Goal: Transaction & Acquisition: Purchase product/service

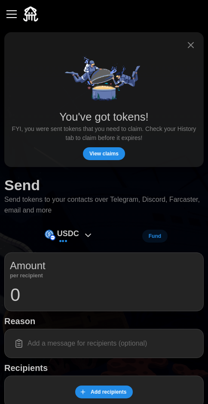
click at [110, 155] on span "View claims" at bounding box center [103, 154] width 29 height 12
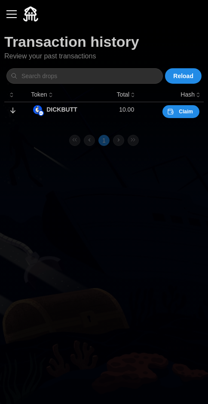
click at [187, 107] on span "Claim" at bounding box center [186, 112] width 14 height 12
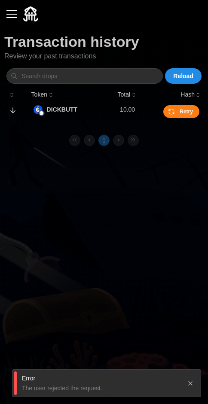
click at [179, 248] on main "Transaction history Review your past transactions Reload Token Total Hash DICKB…" at bounding box center [104, 202] width 208 height 404
click at [10, 15] on div "button" at bounding box center [11, 14] width 10 height 1
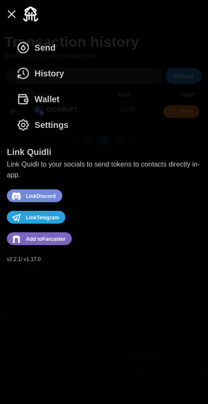
click at [53, 243] on span "Add to [GEOGRAPHIC_DATA]" at bounding box center [46, 239] width 40 height 11
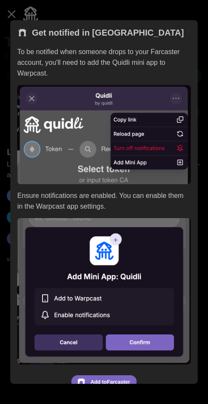
click at [153, 347] on img at bounding box center [103, 291] width 173 height 146
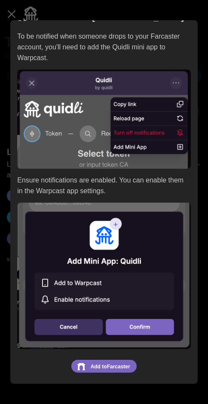
click at [116, 368] on span "Add to [GEOGRAPHIC_DATA]" at bounding box center [111, 366] width 40 height 11
click at [113, 364] on span "Add to [GEOGRAPHIC_DATA]" at bounding box center [111, 366] width 40 height 11
click at [27, 16] on div at bounding box center [104, 202] width 208 height 404
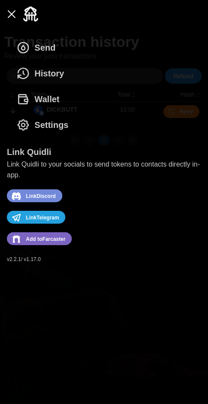
click at [41, 73] on span "History" at bounding box center [49, 73] width 30 height 25
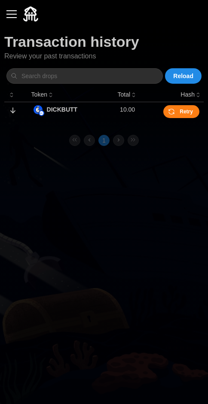
click at [191, 76] on span "Reload" at bounding box center [183, 76] width 20 height 15
click at [12, 15] on div "button" at bounding box center [11, 14] width 10 height 1
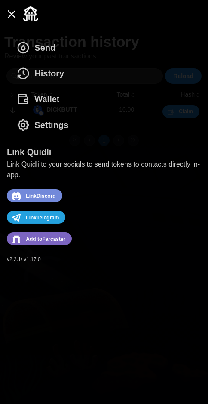
click at [36, 125] on span "Settings" at bounding box center [51, 125] width 34 height 25
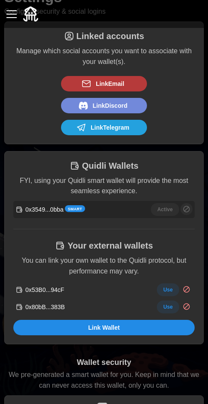
scroll to position [46, 0]
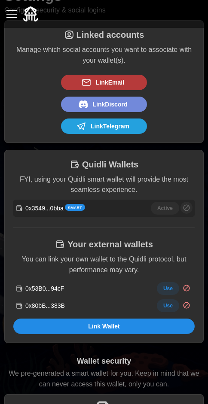
click at [167, 307] on span "Use" at bounding box center [167, 306] width 9 height 12
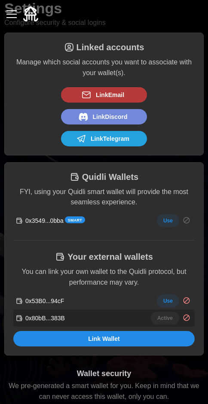
scroll to position [0, 0]
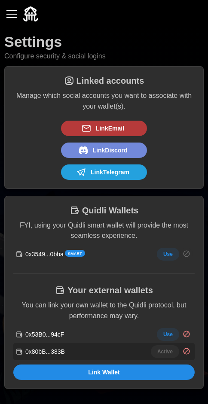
click at [8, 18] on button "button" at bounding box center [11, 14] width 15 height 15
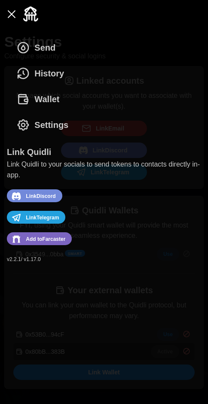
click at [148, 101] on div "Send History Wallet Settings" at bounding box center [104, 86] width 194 height 103
click at [27, 101] on icon "dots" at bounding box center [25, 100] width 3 height 2
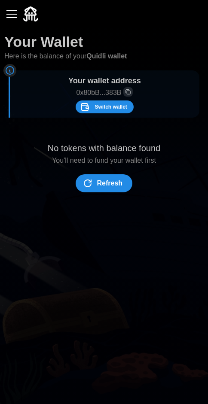
click at [116, 187] on span "Refresh" at bounding box center [110, 183] width 26 height 17
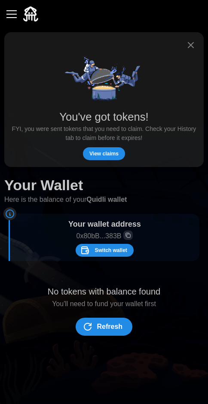
click at [108, 158] on span "View claims" at bounding box center [103, 154] width 29 height 12
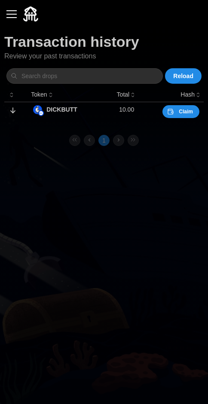
click at [6, 18] on button "button" at bounding box center [11, 14] width 15 height 15
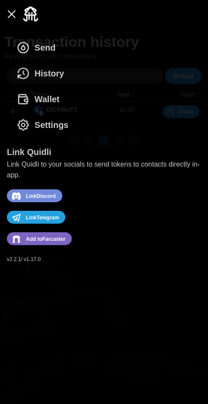
click at [27, 51] on icon "dots" at bounding box center [23, 48] width 10 height 10
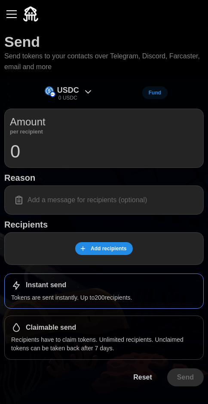
click at [138, 330] on div "Claimable send" at bounding box center [104, 327] width 186 height 10
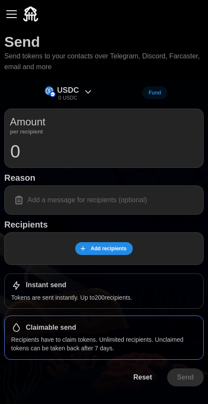
click at [147, 291] on div "Instant send Tokens are sent instantly. Up to 200 recipients." at bounding box center [103, 291] width 199 height 35
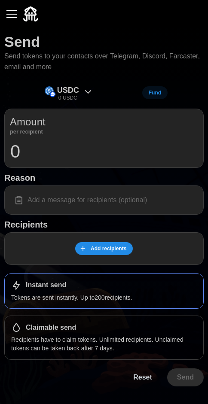
click at [62, 88] on p "USDC" at bounding box center [68, 90] width 22 height 12
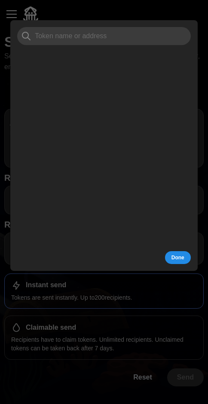
click at [146, 318] on div at bounding box center [104, 202] width 208 height 404
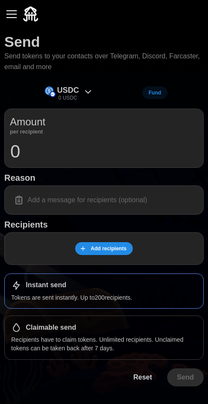
click at [15, 19] on button "button" at bounding box center [11, 14] width 15 height 15
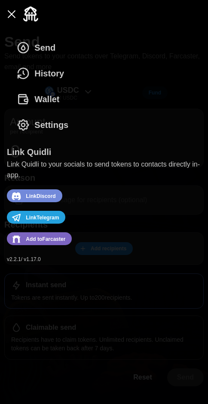
click at [35, 99] on span "Wallet" at bounding box center [46, 99] width 25 height 25
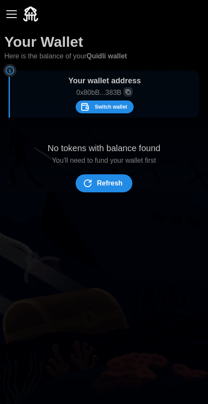
click at [91, 182] on icon "dots" at bounding box center [90, 181] width 2 height 2
click at [97, 110] on span "Switch wallet" at bounding box center [110, 107] width 32 height 12
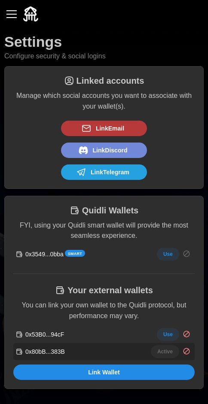
click at [169, 334] on span "Use" at bounding box center [167, 335] width 9 height 12
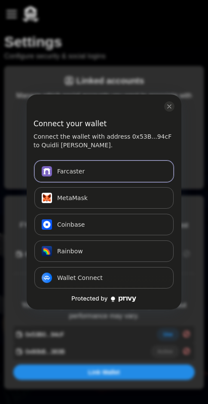
click at [143, 173] on button "Farcaster Connect" at bounding box center [103, 171] width 139 height 21
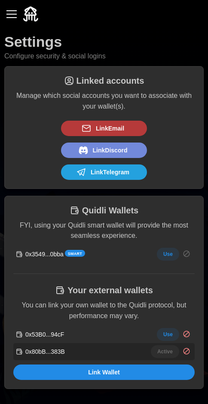
click at [136, 369] on span "Link Wallet" at bounding box center [103, 372] width 165 height 15
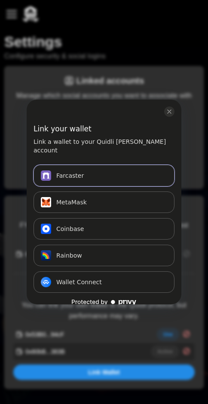
click at [163, 171] on span "Connect" at bounding box center [154, 175] width 25 height 10
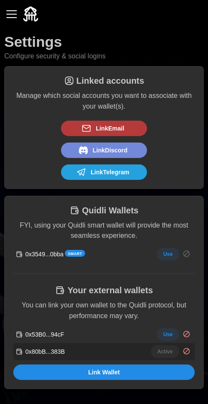
click at [10, 16] on button "button" at bounding box center [11, 14] width 15 height 15
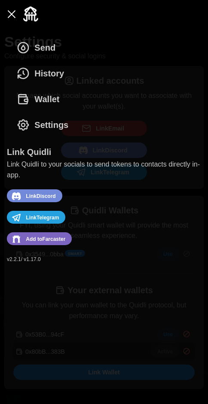
click at [28, 56] on span "Send" at bounding box center [35, 47] width 39 height 25
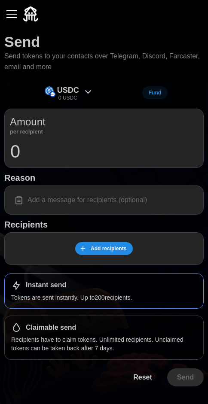
click at [61, 97] on p "0 USDC" at bounding box center [67, 97] width 19 height 7
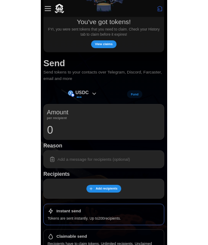
scroll to position [129, 0]
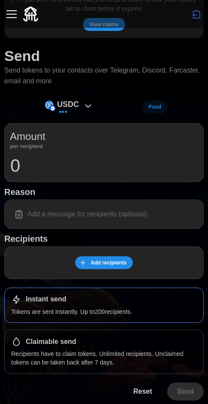
click at [86, 101] on icon at bounding box center [88, 106] width 10 height 10
click at [94, 104] on icon at bounding box center [97, 106] width 10 height 10
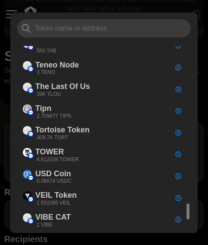
scroll to position [1933, 0]
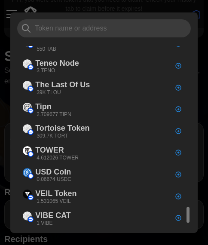
click at [161, 29] on input at bounding box center [103, 28] width 173 height 18
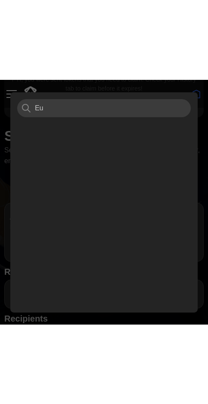
scroll to position [0, 0]
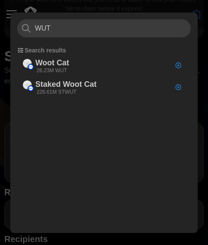
type input "WUT"
click at [178, 65] on icon "button" at bounding box center [178, 65] width 0 height 2
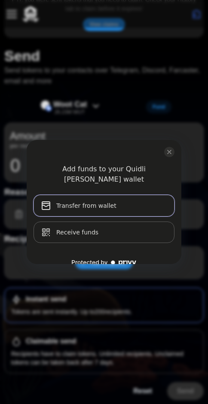
click at [133, 199] on button "Transfer from wallet" at bounding box center [103, 205] width 141 height 21
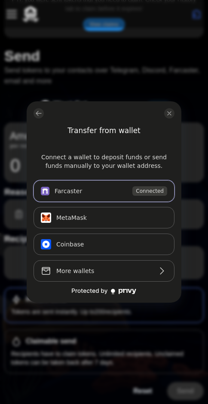
click at [115, 189] on button "Farcaster Connected" at bounding box center [103, 190] width 141 height 21
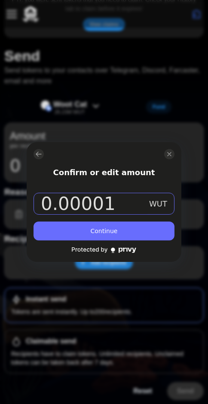
click at [135, 207] on input "0.00001" at bounding box center [94, 203] width 106 height 21
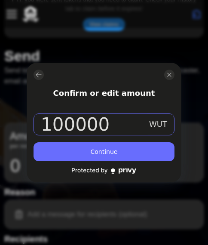
type input "1000000"
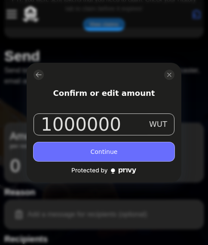
click at [155, 149] on button "Continue" at bounding box center [103, 151] width 141 height 19
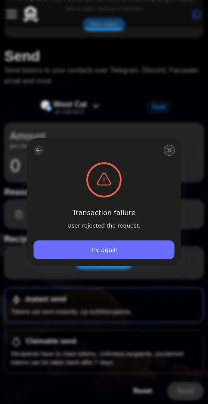
click at [169, 151] on icon "close modal" at bounding box center [169, 150] width 7 height 7
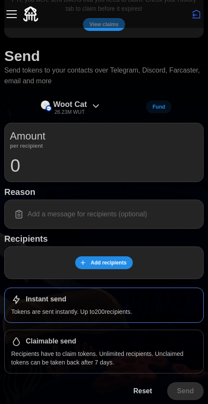
click at [113, 265] on span "Add recipients" at bounding box center [109, 263] width 36 height 12
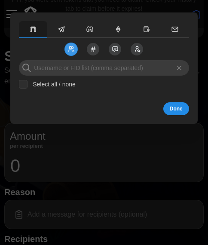
click at [67, 27] on button "button" at bounding box center [61, 29] width 28 height 17
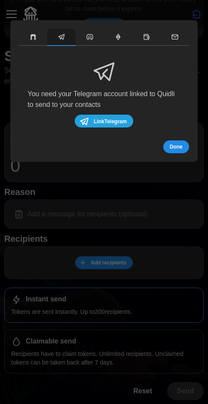
click at [40, 34] on button "button" at bounding box center [33, 37] width 28 height 17
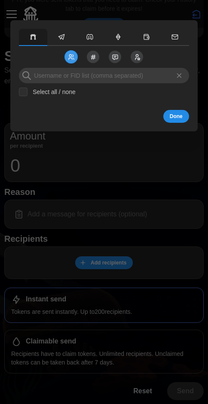
click at [30, 94] on label "Select all / none" at bounding box center [51, 92] width 48 height 9
click at [27, 94] on input "Select all / none" at bounding box center [23, 92] width 9 height 9
checkbox input "false"
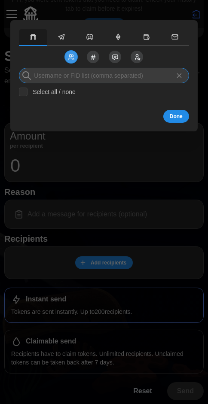
click at [155, 73] on input at bounding box center [104, 75] width 170 height 15
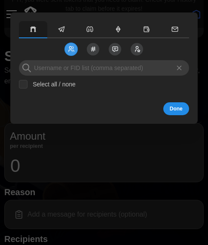
click at [188, 0] on div at bounding box center [104, 122] width 208 height 245
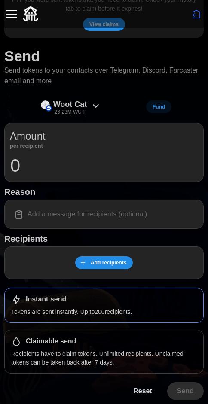
click at [113, 347] on div "Claimable send Recipients have to claim tokens. Unlimited recipients. Unclaimed…" at bounding box center [103, 352] width 199 height 44
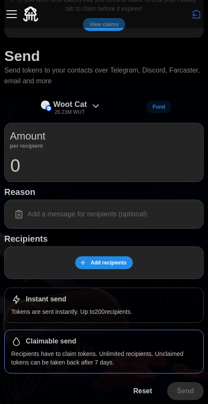
click at [116, 260] on span "Add recipients" at bounding box center [109, 263] width 36 height 12
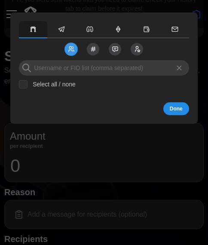
click at [58, 30] on icon "button" at bounding box center [62, 29] width 8 height 8
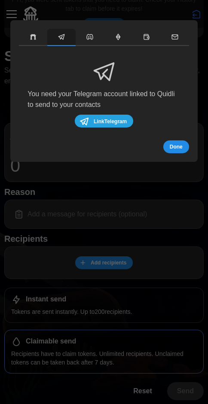
click at [37, 38] on button "button" at bounding box center [33, 37] width 28 height 17
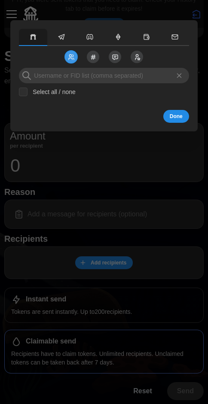
click at [29, 89] on label "Select all / none" at bounding box center [51, 92] width 48 height 9
click at [27, 89] on input "Select all / none" at bounding box center [23, 92] width 9 height 9
checkbox input "false"
click at [184, 5] on div at bounding box center [104, 202] width 208 height 404
